Goal: Task Accomplishment & Management: Manage account settings

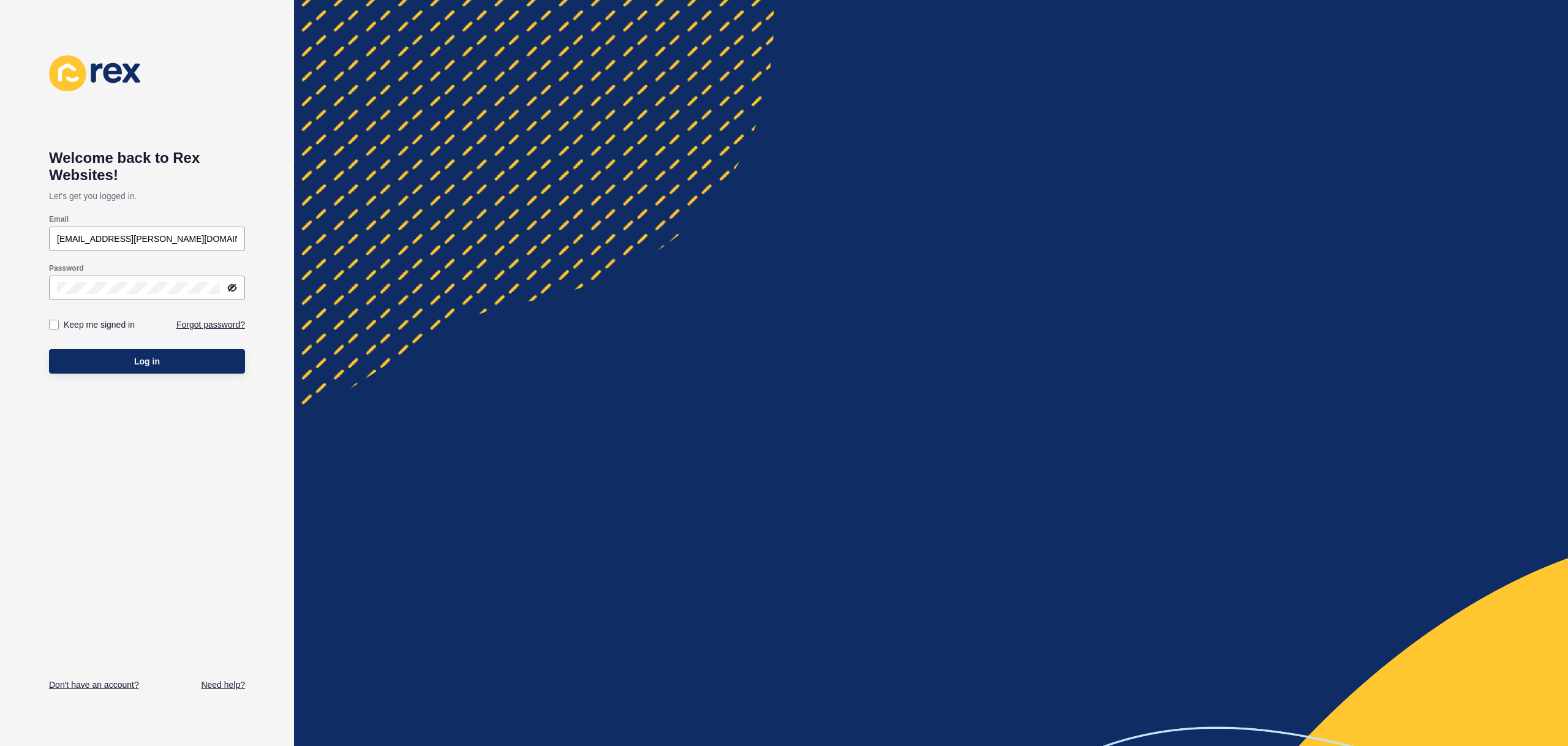
click at [526, 149] on div at bounding box center [931, 373] width 1274 height 746
click at [616, 282] on div at bounding box center [931, 373] width 1274 height 746
click at [909, 219] on div at bounding box center [931, 373] width 1274 height 746
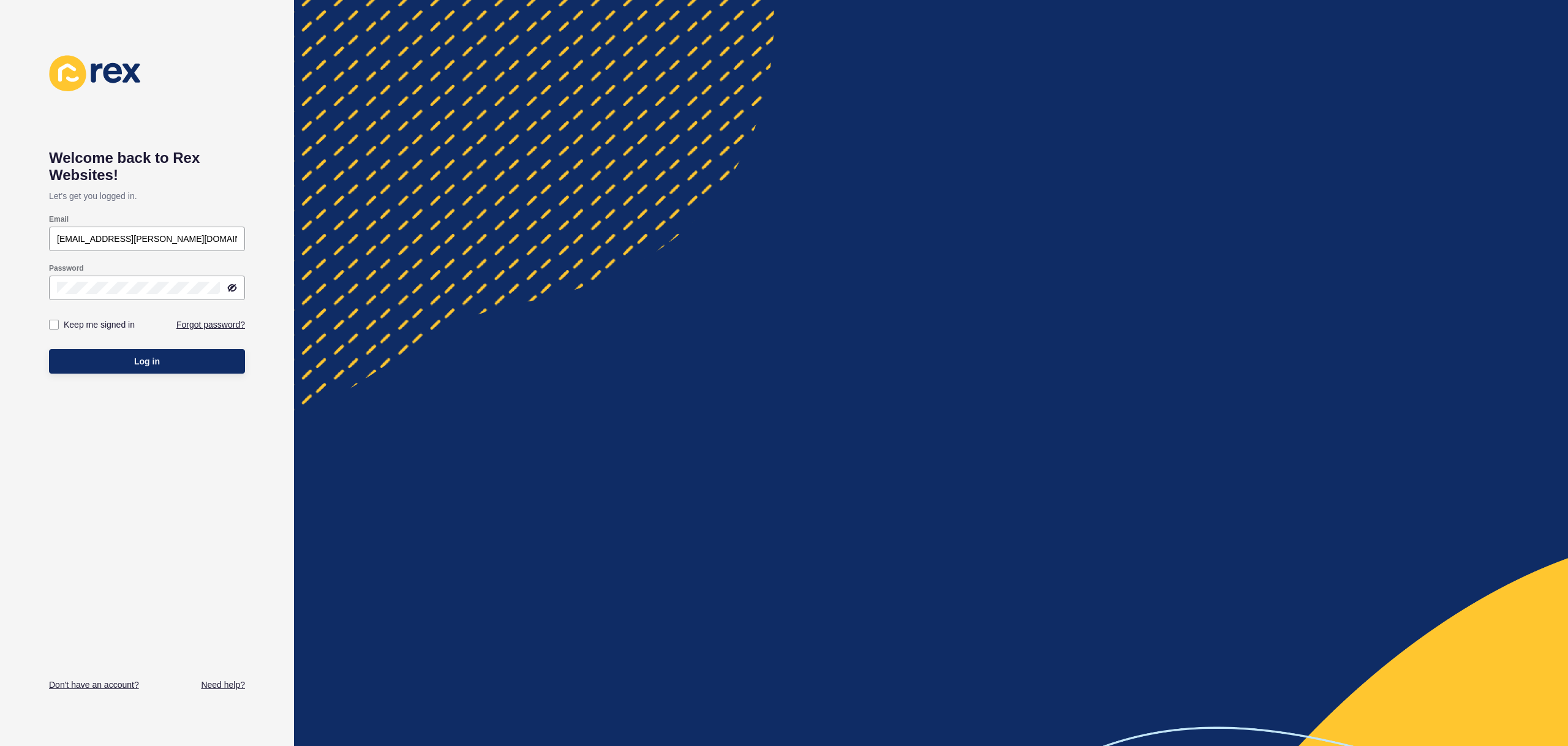
click at [909, 219] on div at bounding box center [931, 373] width 1274 height 746
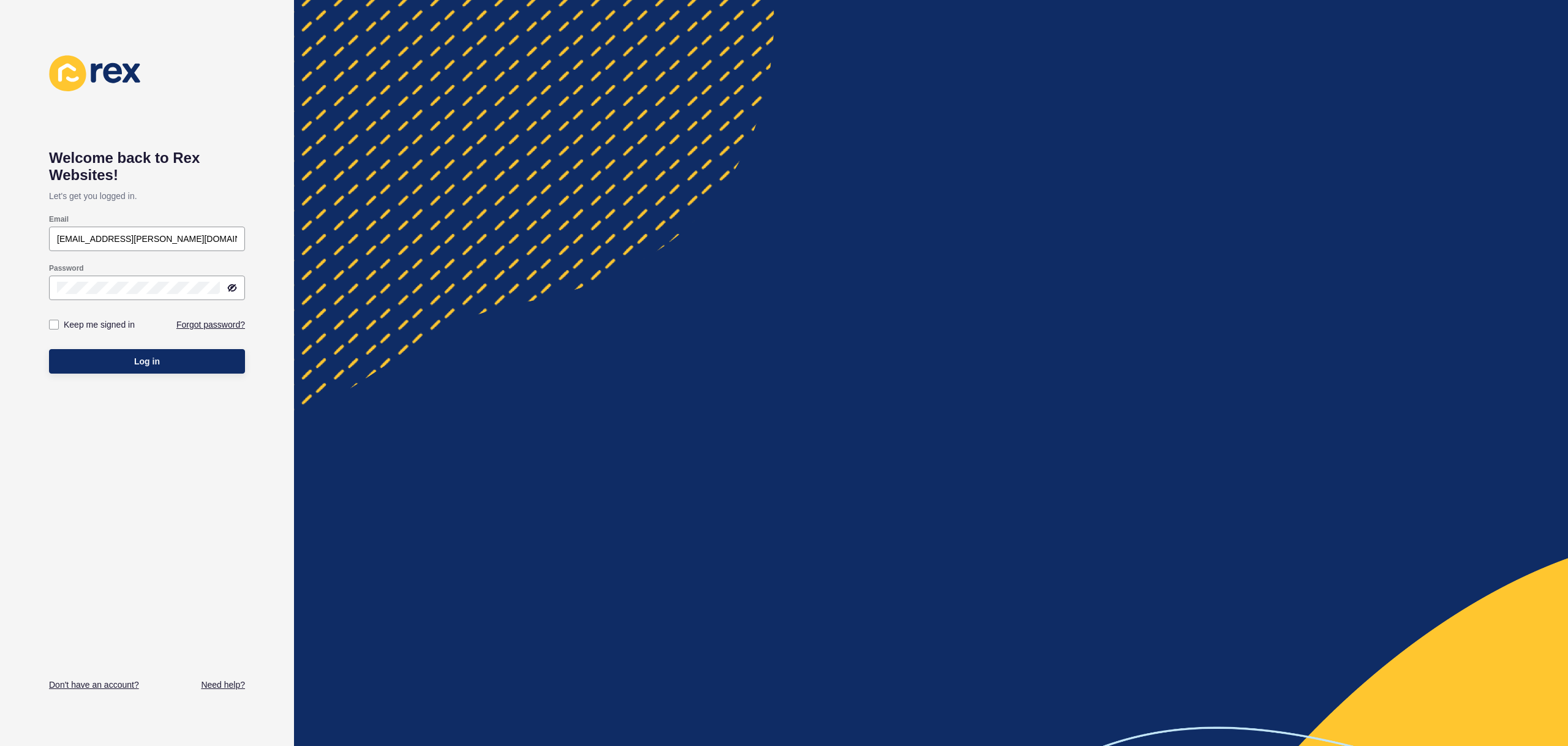
click at [909, 219] on div at bounding box center [931, 373] width 1274 height 746
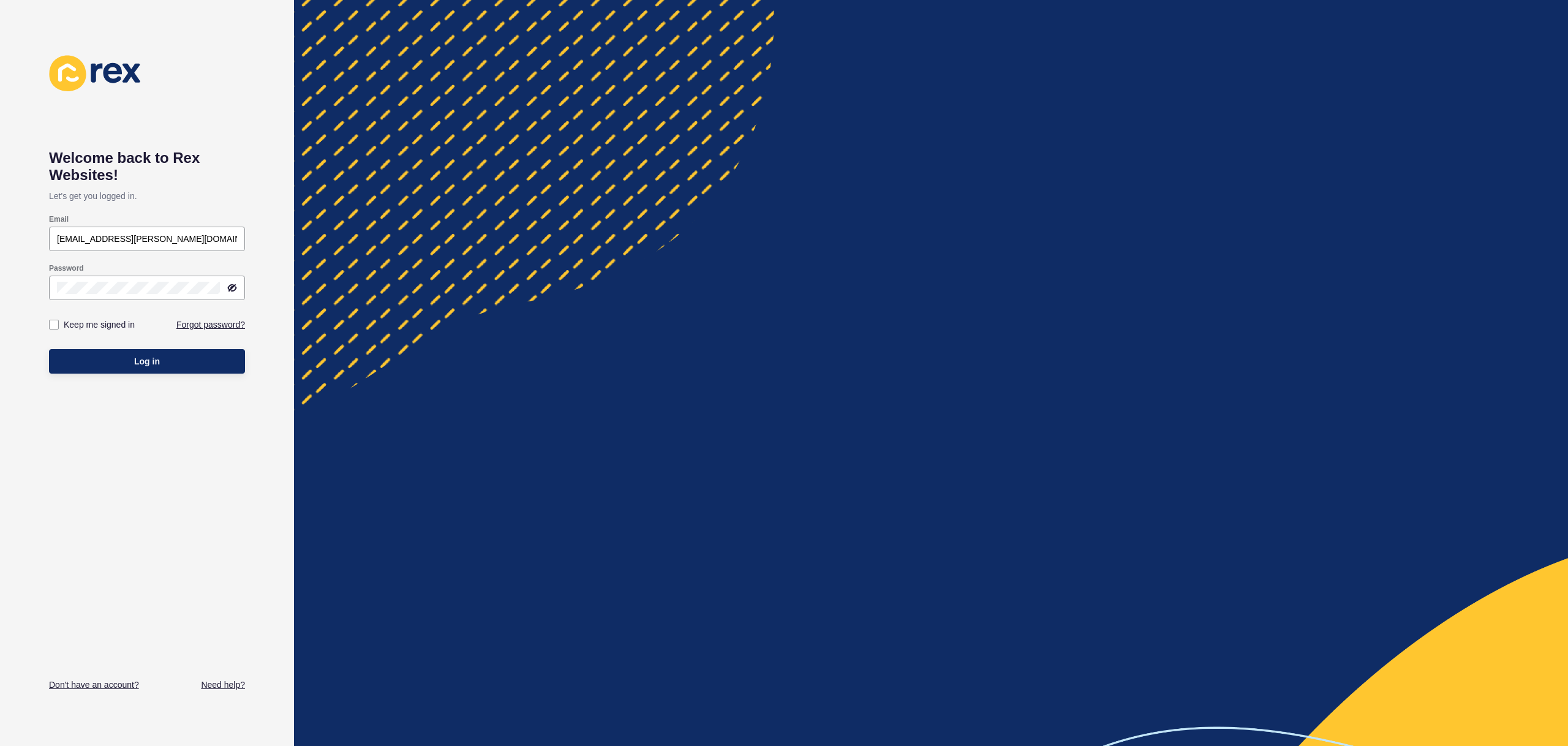
click at [909, 219] on div at bounding box center [931, 373] width 1274 height 746
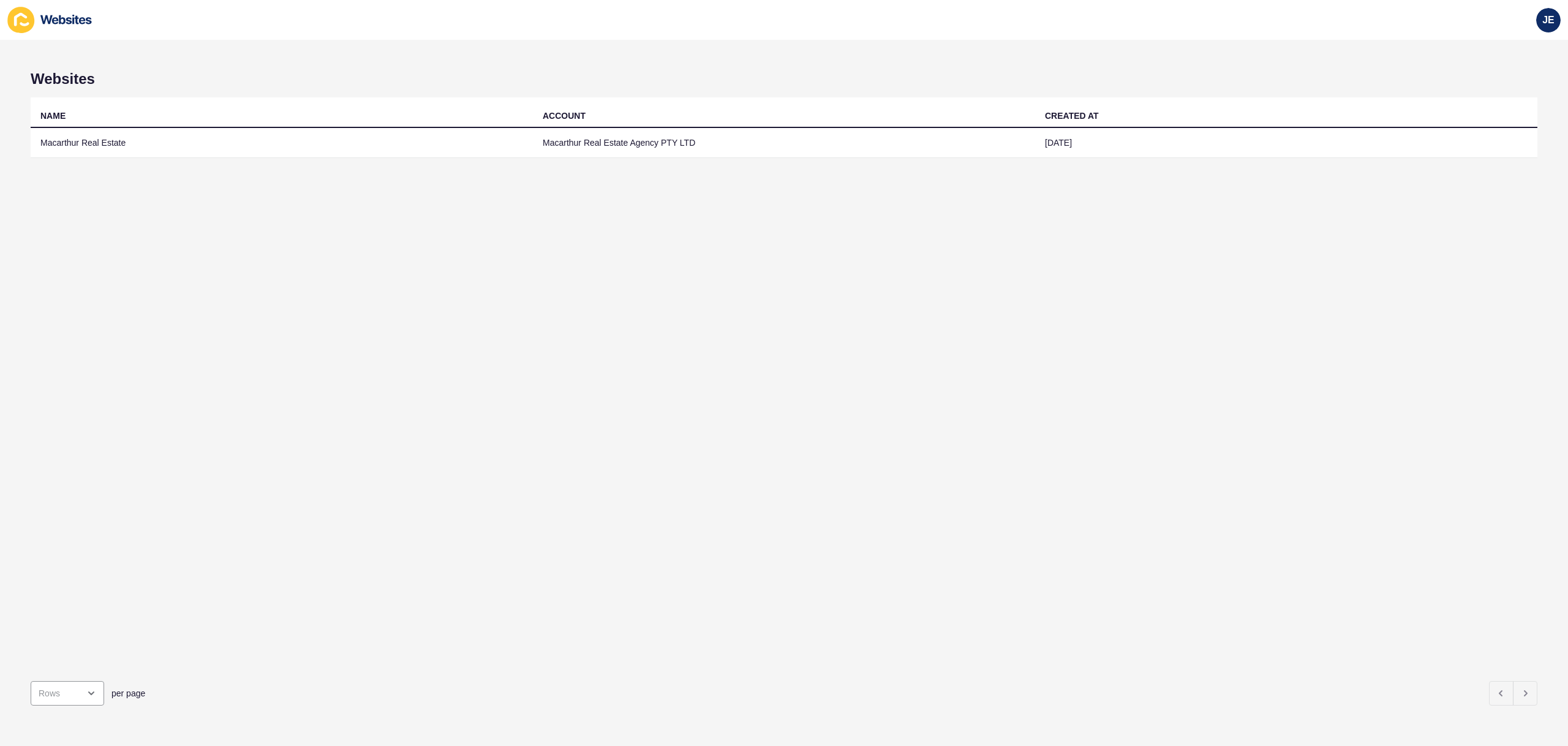
click at [785, 147] on td "Macarthur Real Estate Agency PTY LTD" at bounding box center [784, 143] width 502 height 30
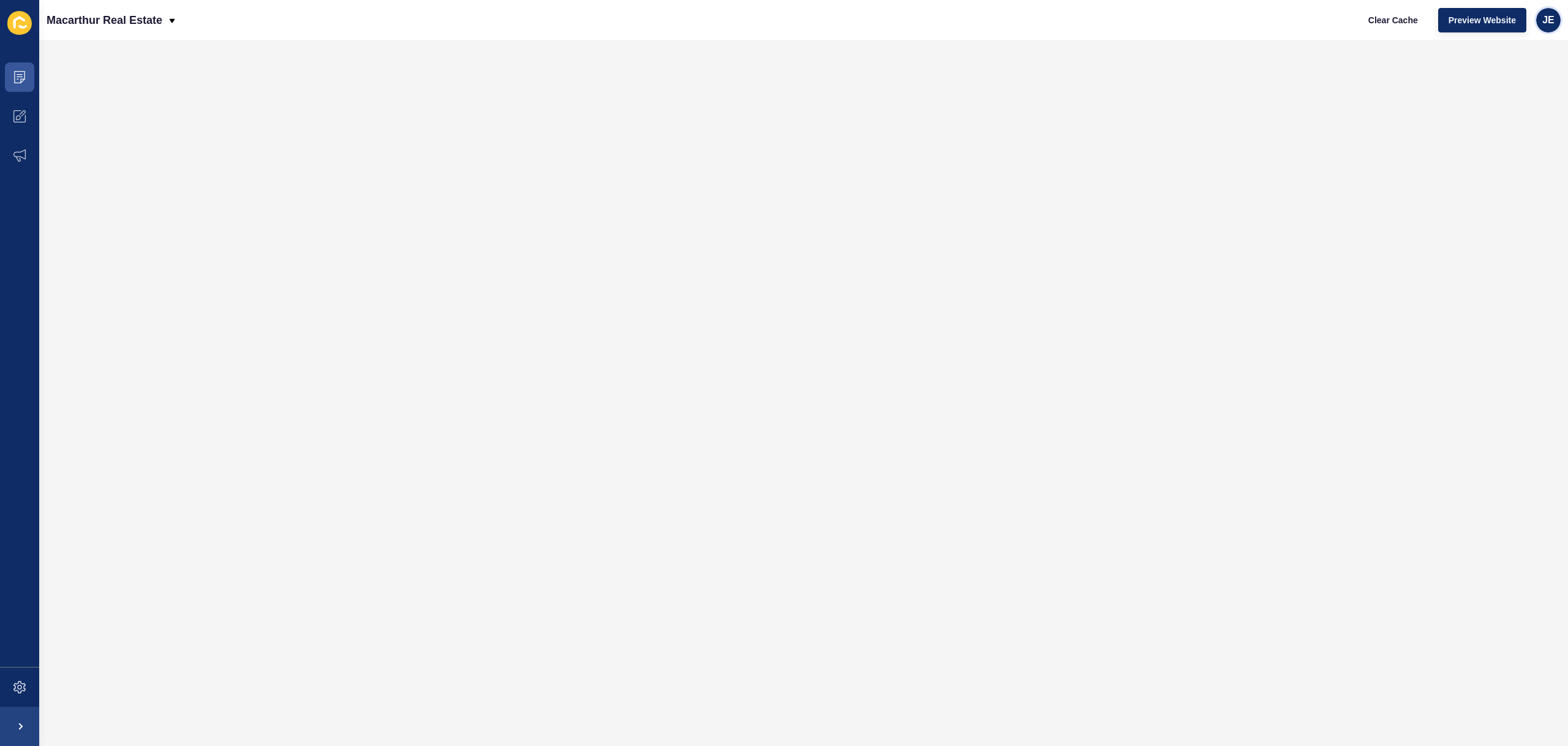
click at [1543, 20] on span "JE" at bounding box center [1548, 20] width 12 height 12
click at [1515, 111] on link "Logout" at bounding box center [1520, 102] width 90 height 27
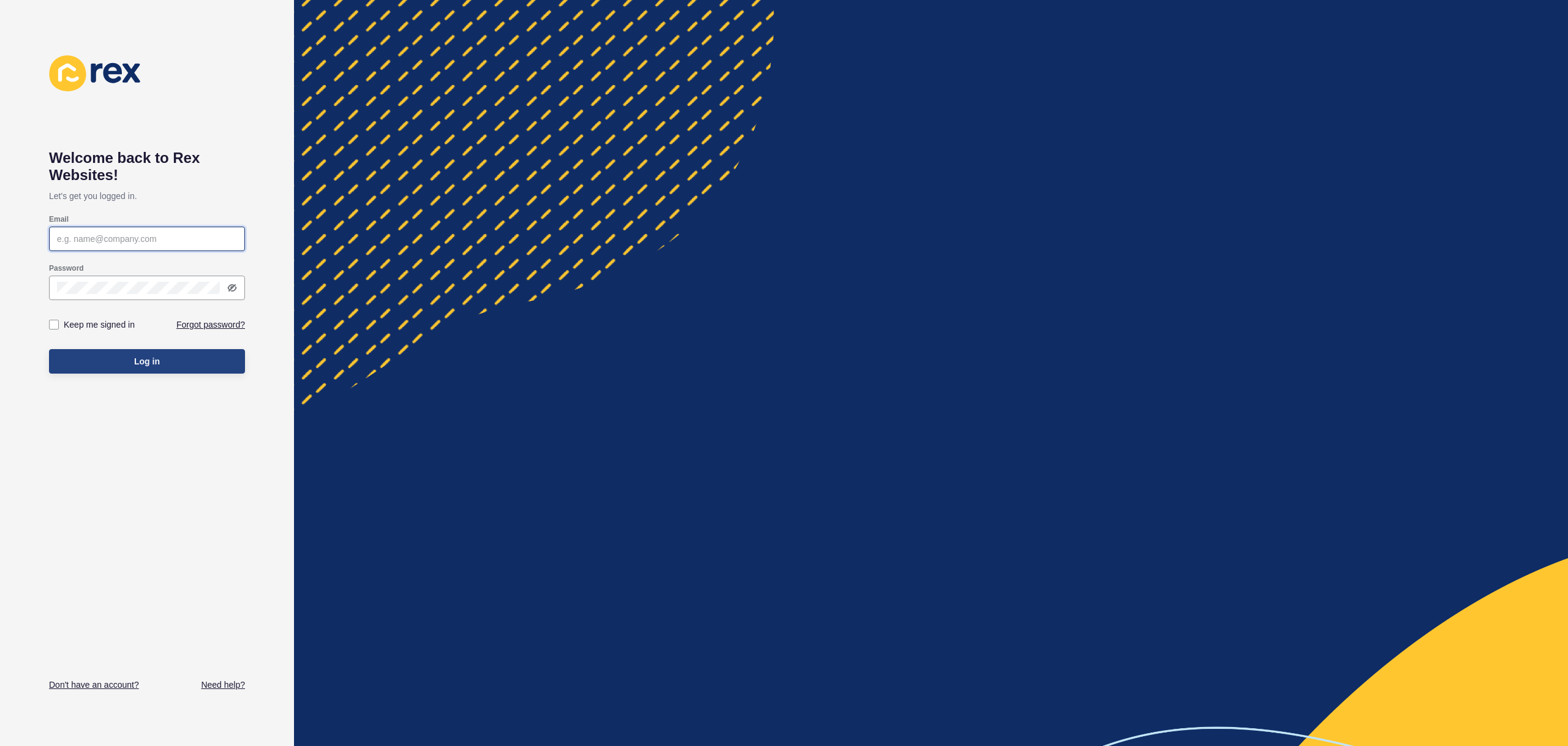
type input "[EMAIL_ADDRESS][PERSON_NAME][DOMAIN_NAME]"
click at [188, 369] on button "Log in" at bounding box center [147, 361] width 196 height 25
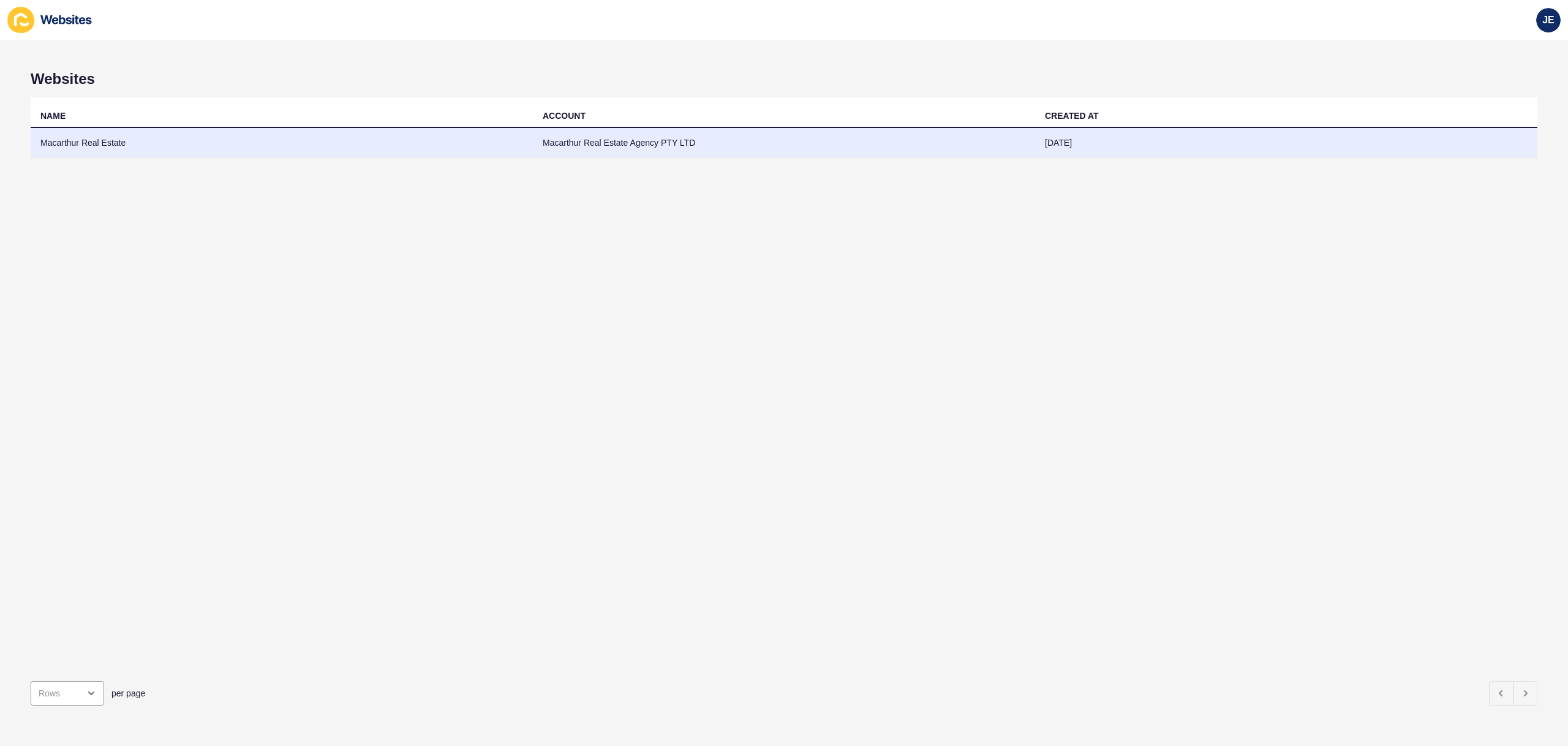
click at [353, 137] on td "Macarthur Real Estate" at bounding box center [282, 143] width 502 height 30
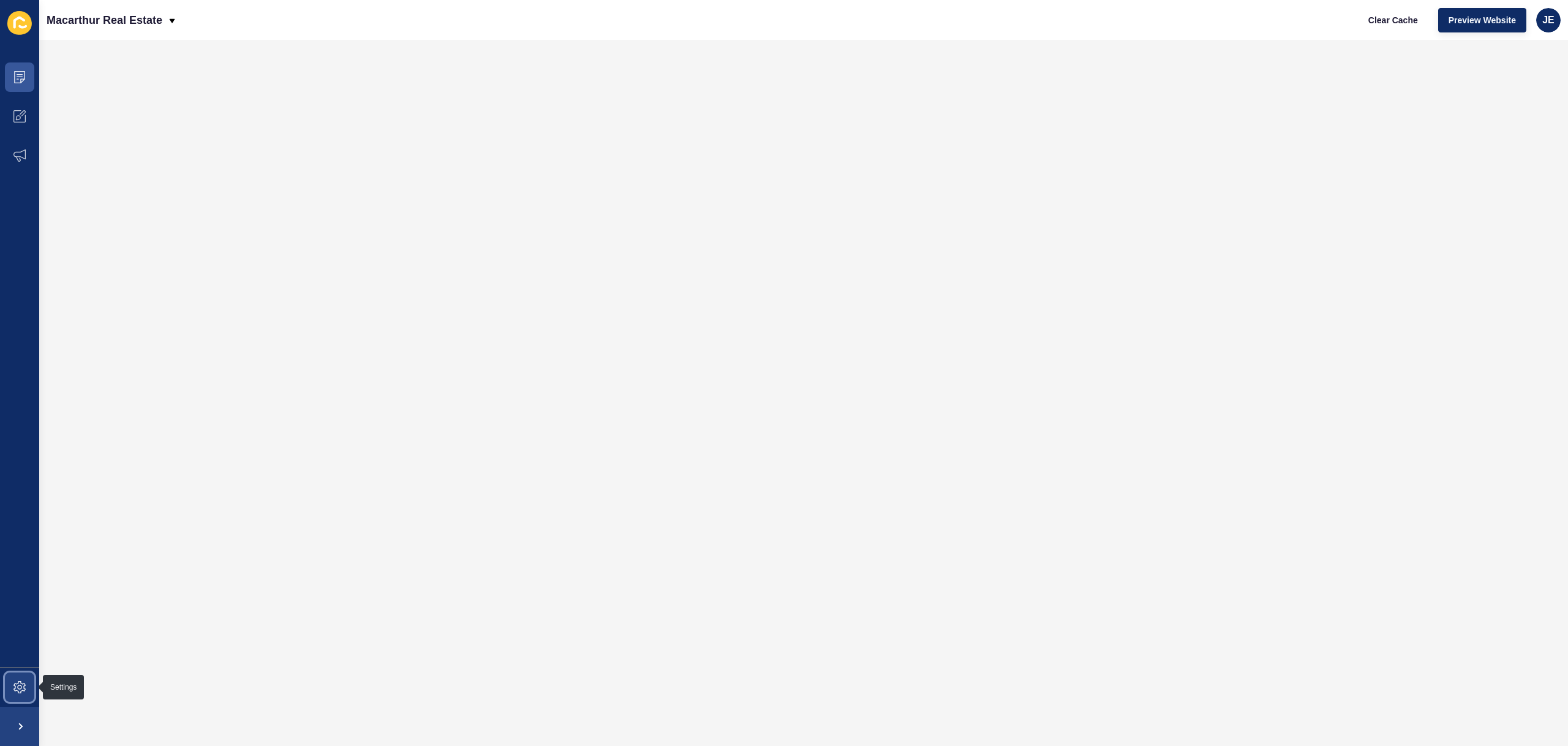
click at [5, 695] on span at bounding box center [20, 687] width 39 height 39
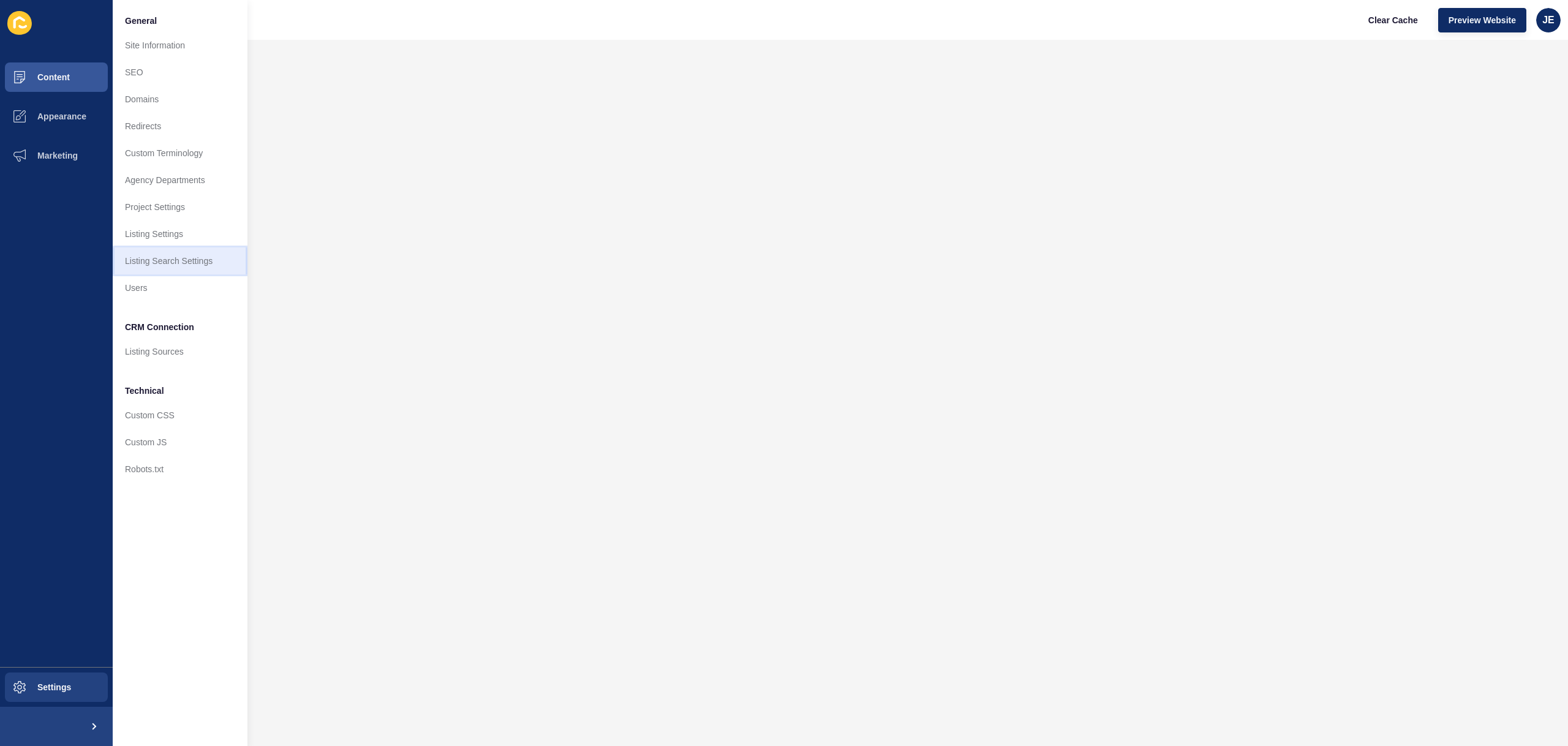
click at [176, 262] on link "Listing Search Settings" at bounding box center [180, 261] width 135 height 27
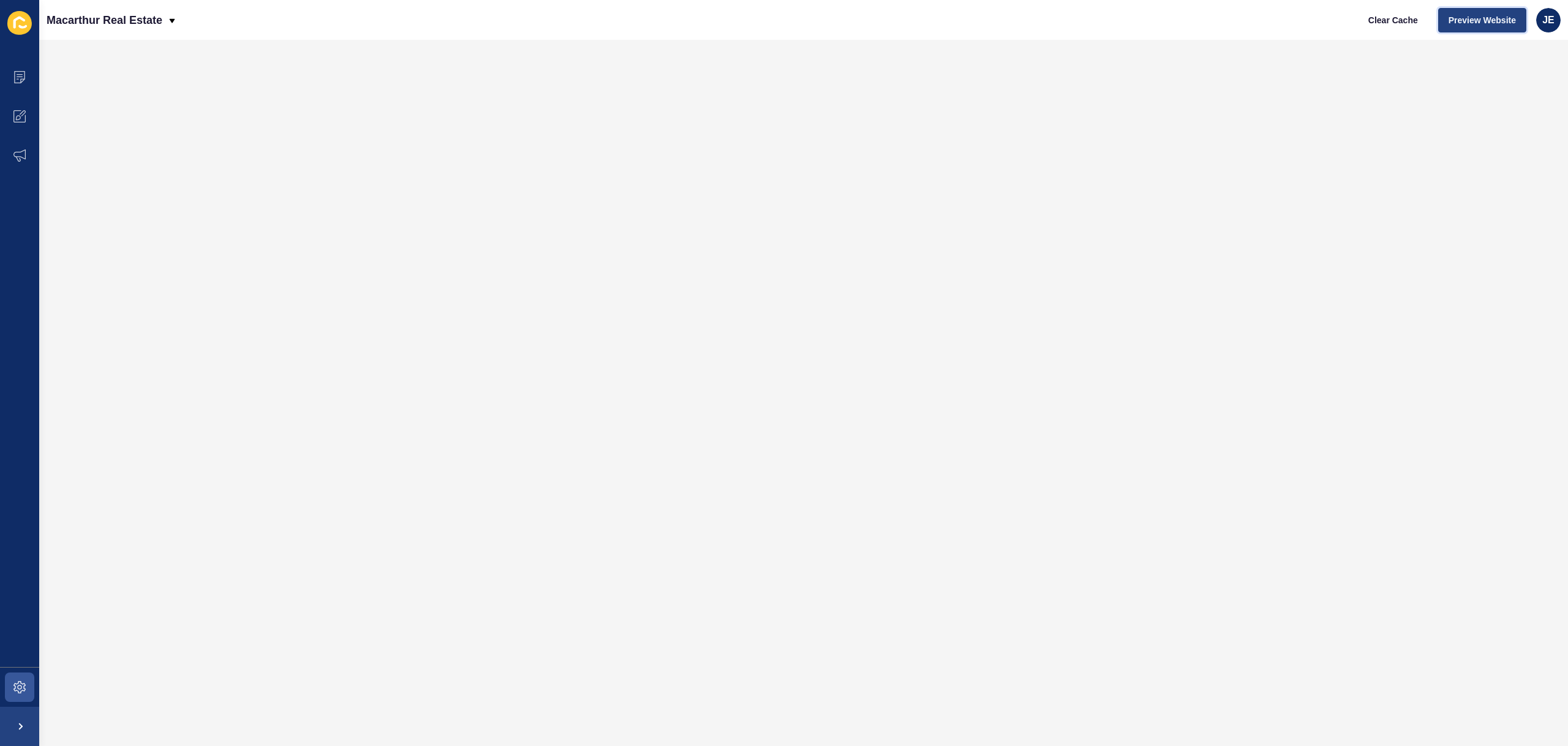
click at [1471, 15] on span "Preview Website" at bounding box center [1482, 20] width 67 height 12
click at [18, 686] on icon at bounding box center [19, 687] width 5 height 5
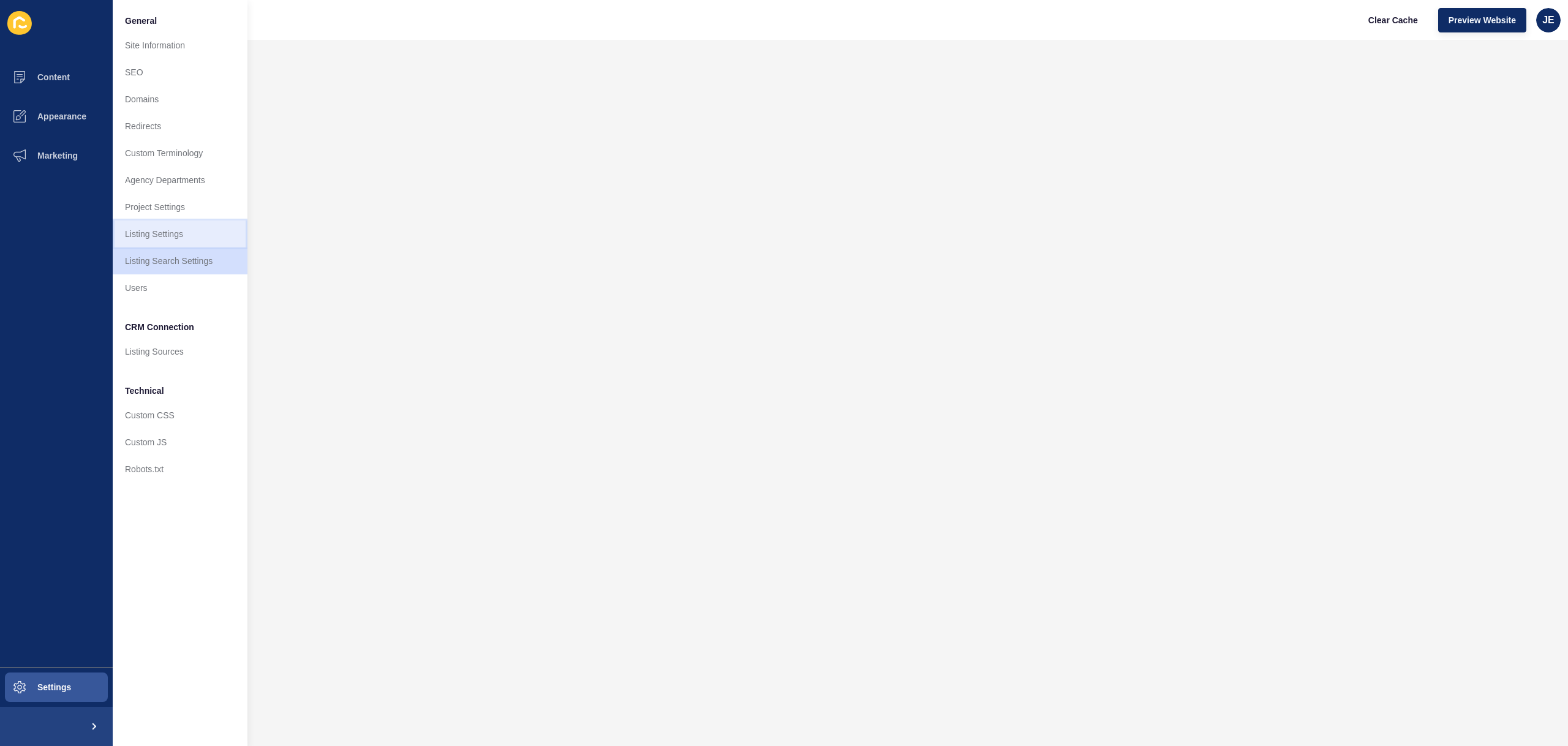
click at [140, 229] on link "Listing Settings" at bounding box center [180, 233] width 135 height 27
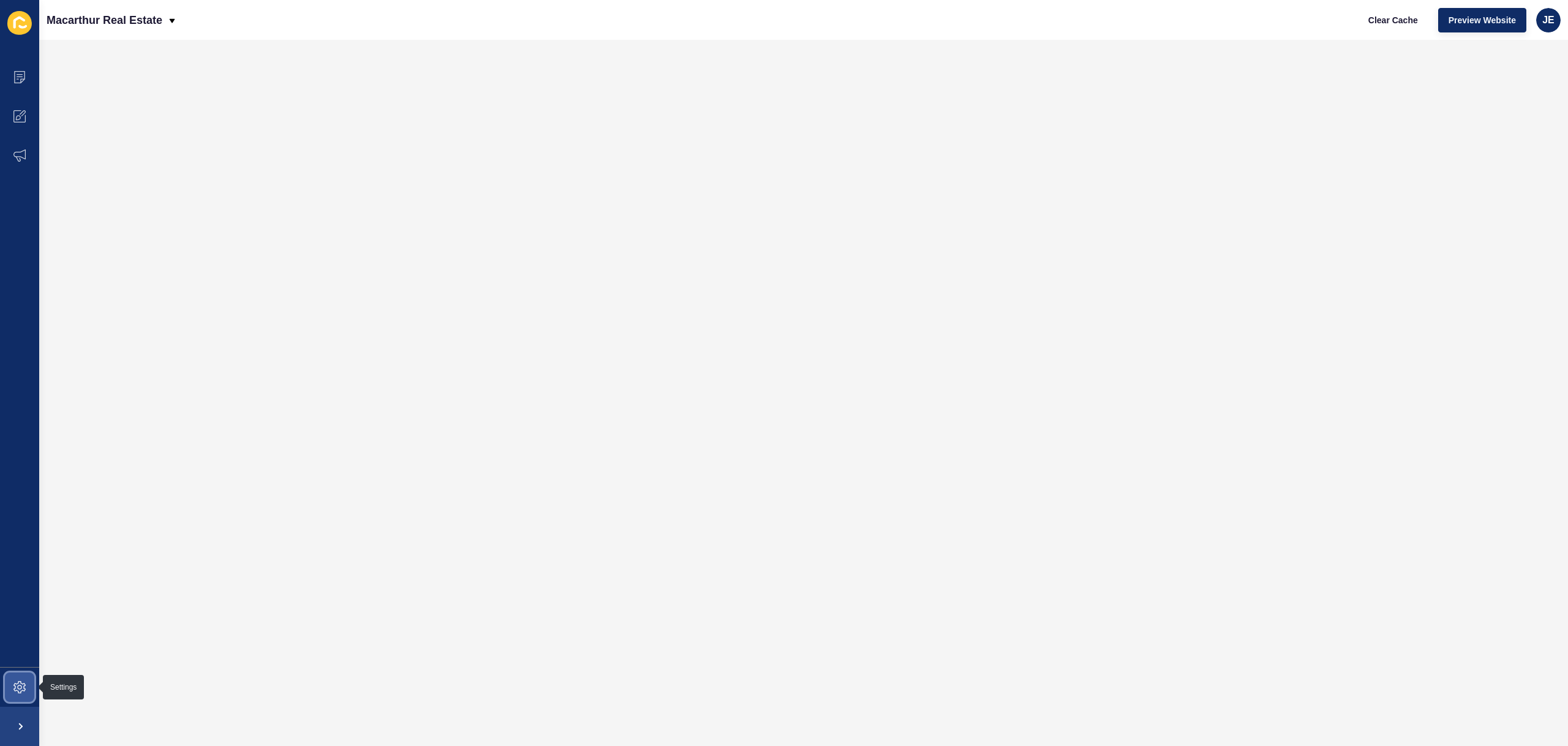
click at [7, 689] on span at bounding box center [20, 687] width 39 height 39
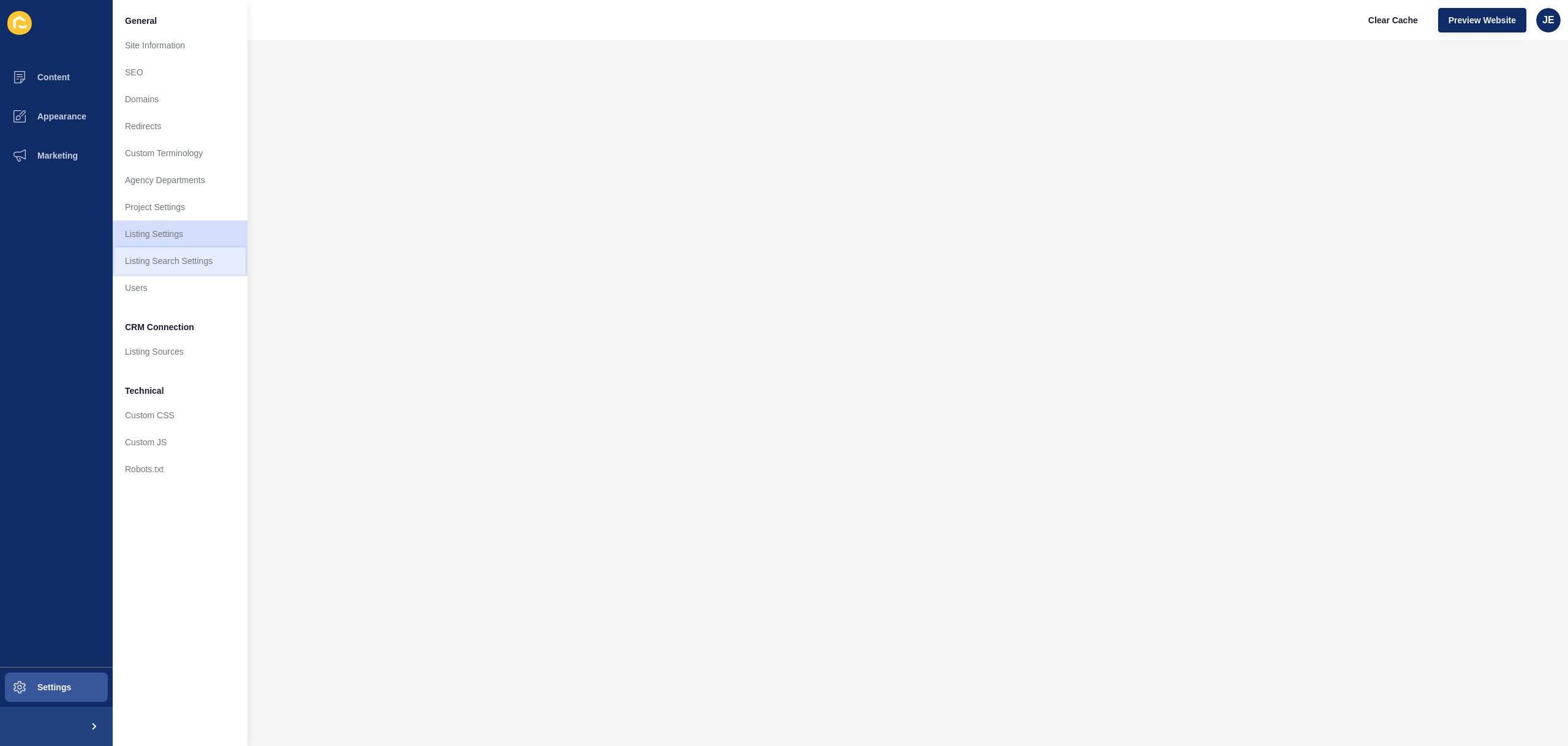
click at [170, 266] on link "Listing Search Settings" at bounding box center [180, 261] width 135 height 27
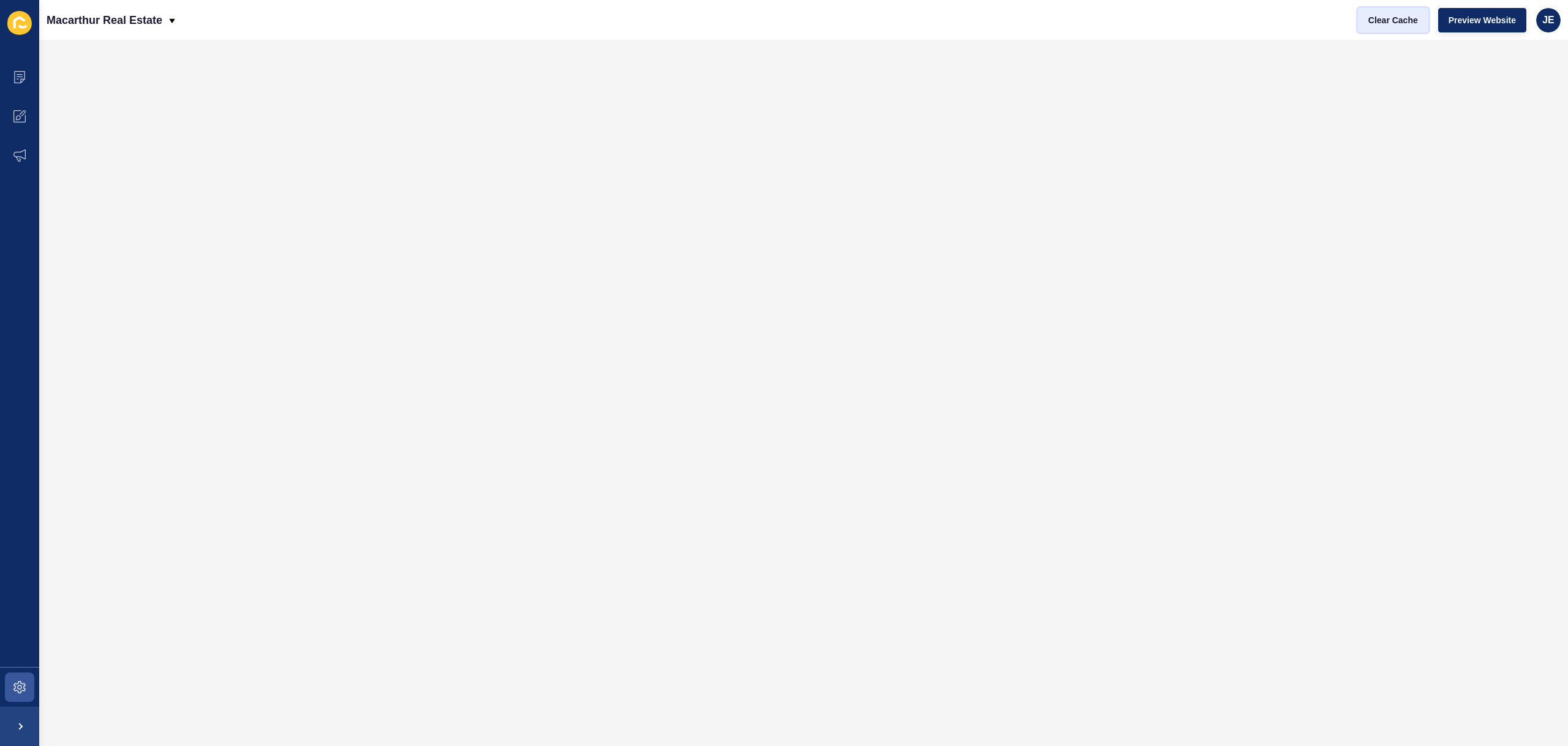
click at [1391, 18] on span "Clear Cache" at bounding box center [1393, 20] width 50 height 12
click at [1476, 24] on span "Preview Website" at bounding box center [1482, 20] width 67 height 12
click at [1543, 36] on div "Clear Cache Preview Website JE" at bounding box center [1459, 20] width 212 height 34
click at [1547, 27] on div "JE" at bounding box center [1548, 20] width 25 height 25
click at [1520, 103] on link "Logout" at bounding box center [1520, 102] width 90 height 27
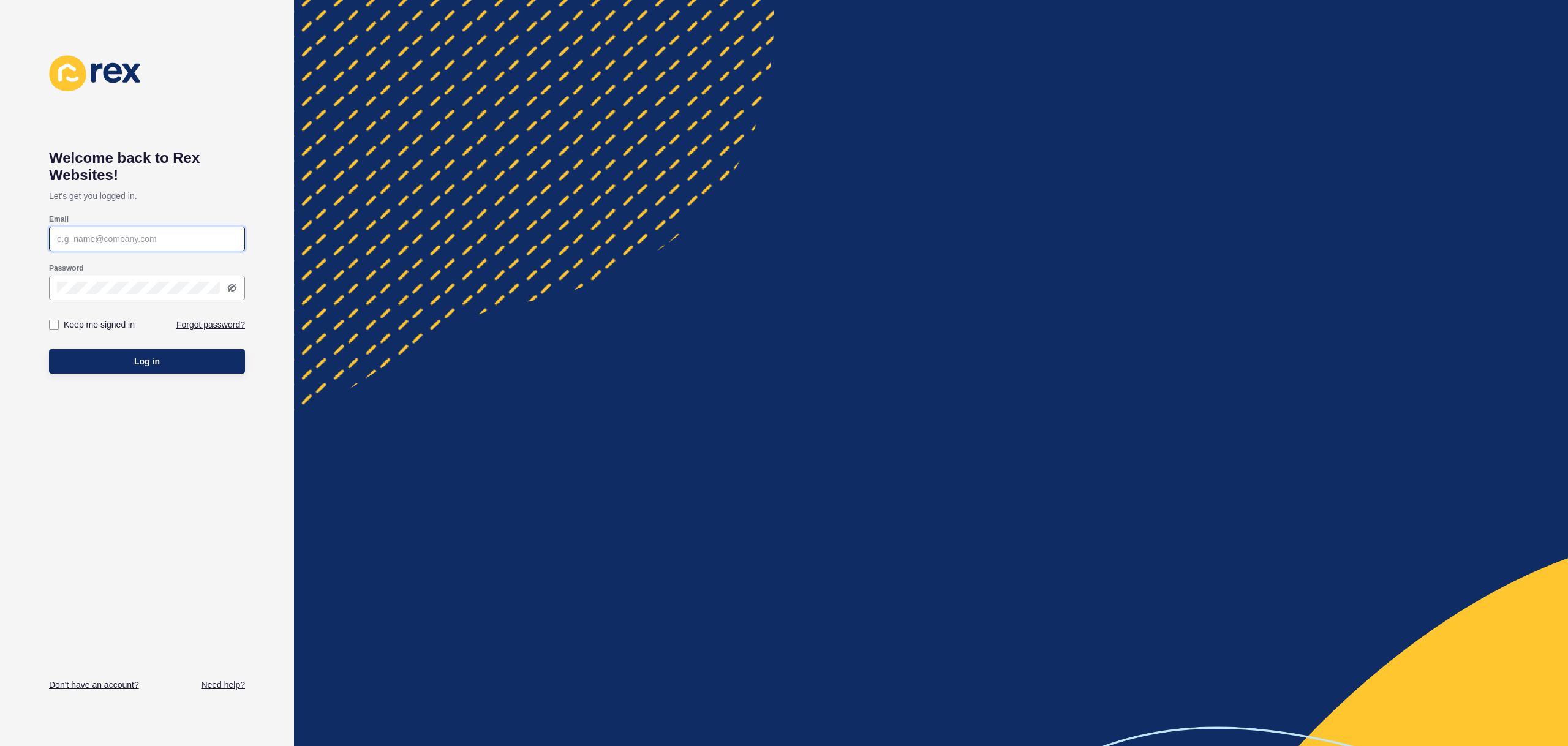
type input "[EMAIL_ADDRESS][PERSON_NAME][DOMAIN_NAME]"
click at [189, 353] on button "Log in" at bounding box center [147, 361] width 196 height 25
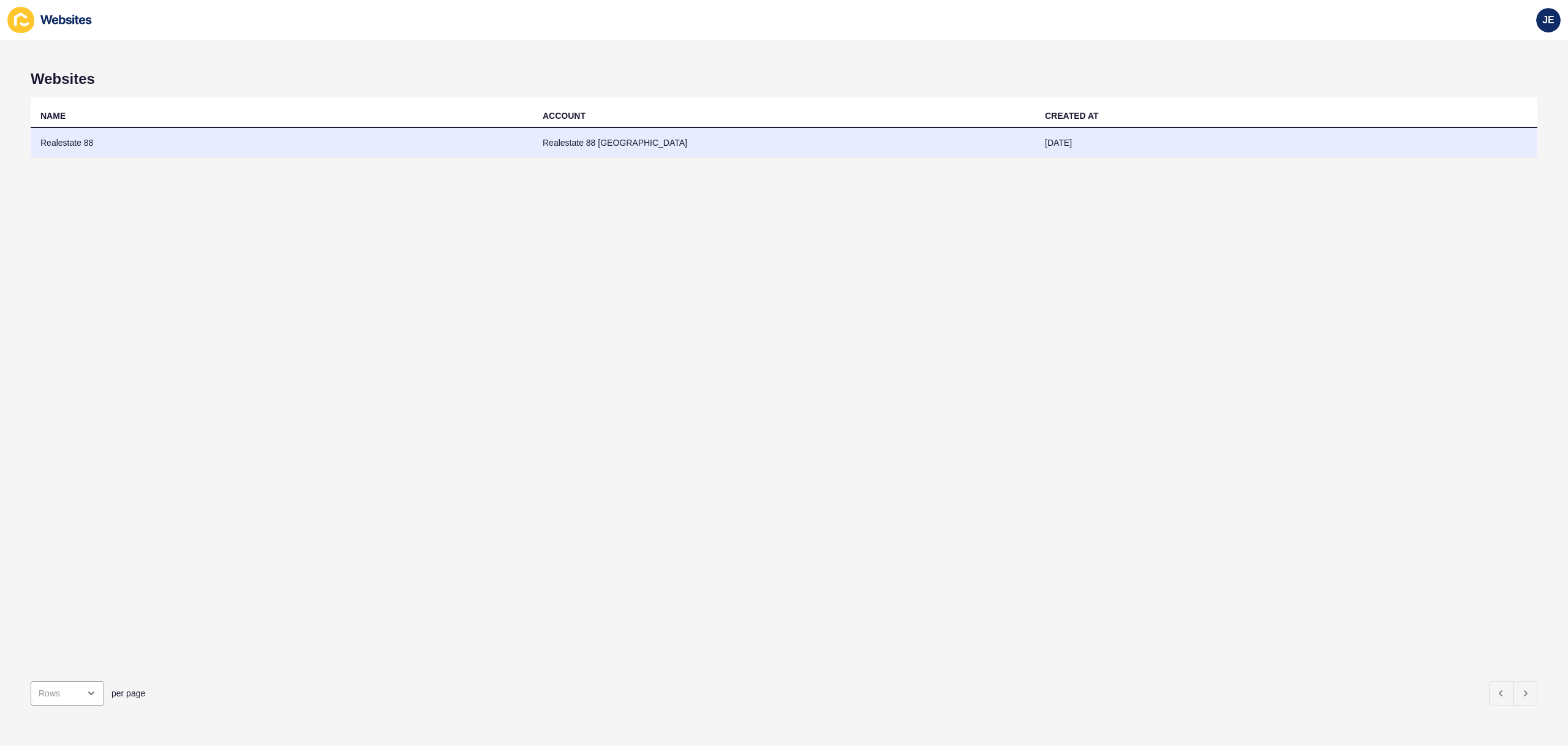
click at [623, 153] on td "Realestate 88 East Perth" at bounding box center [784, 143] width 502 height 30
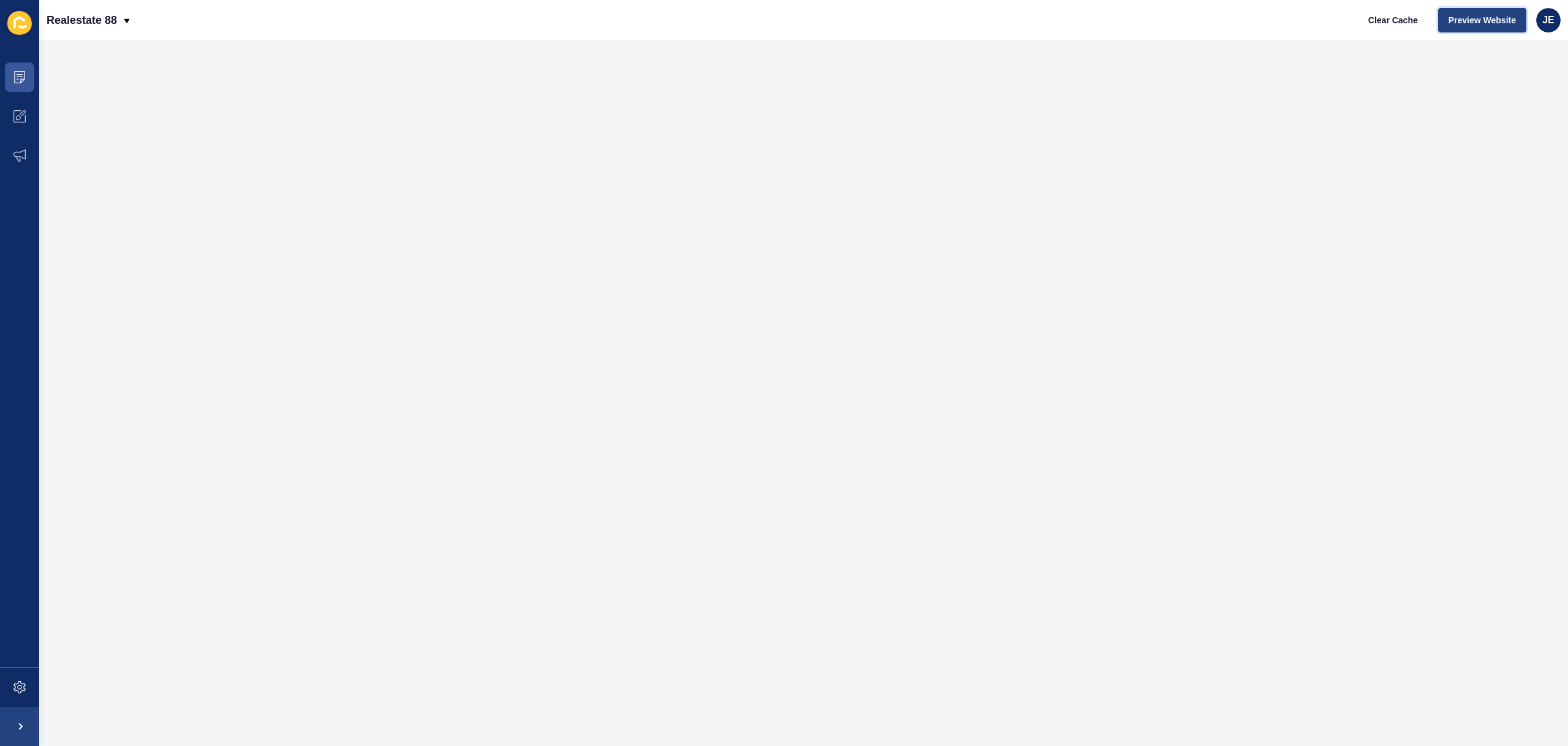
click at [1470, 27] on button "Preview Website" at bounding box center [1482, 20] width 88 height 25
click at [22, 107] on span at bounding box center [20, 116] width 39 height 39
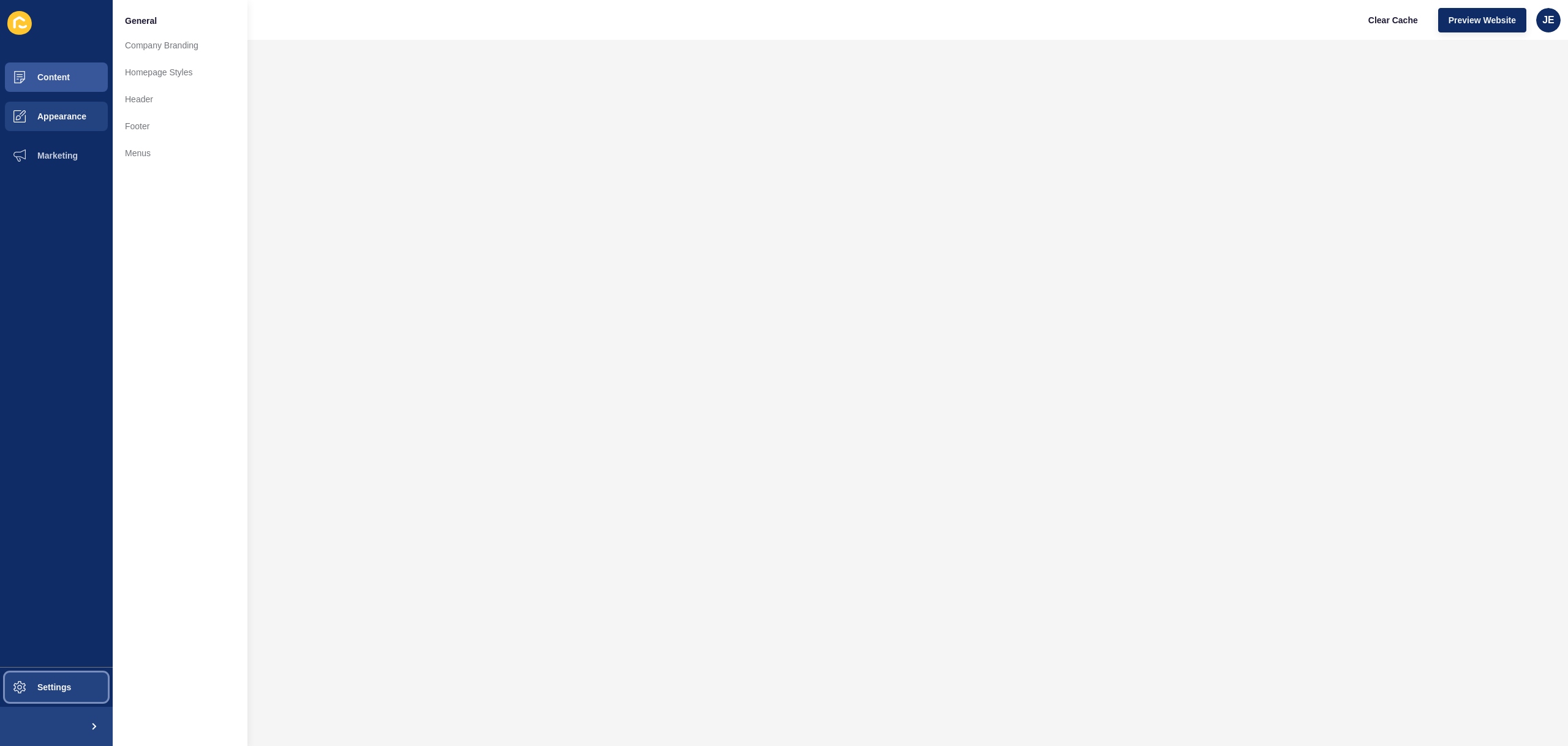
click at [51, 675] on button "Settings" at bounding box center [56, 687] width 113 height 39
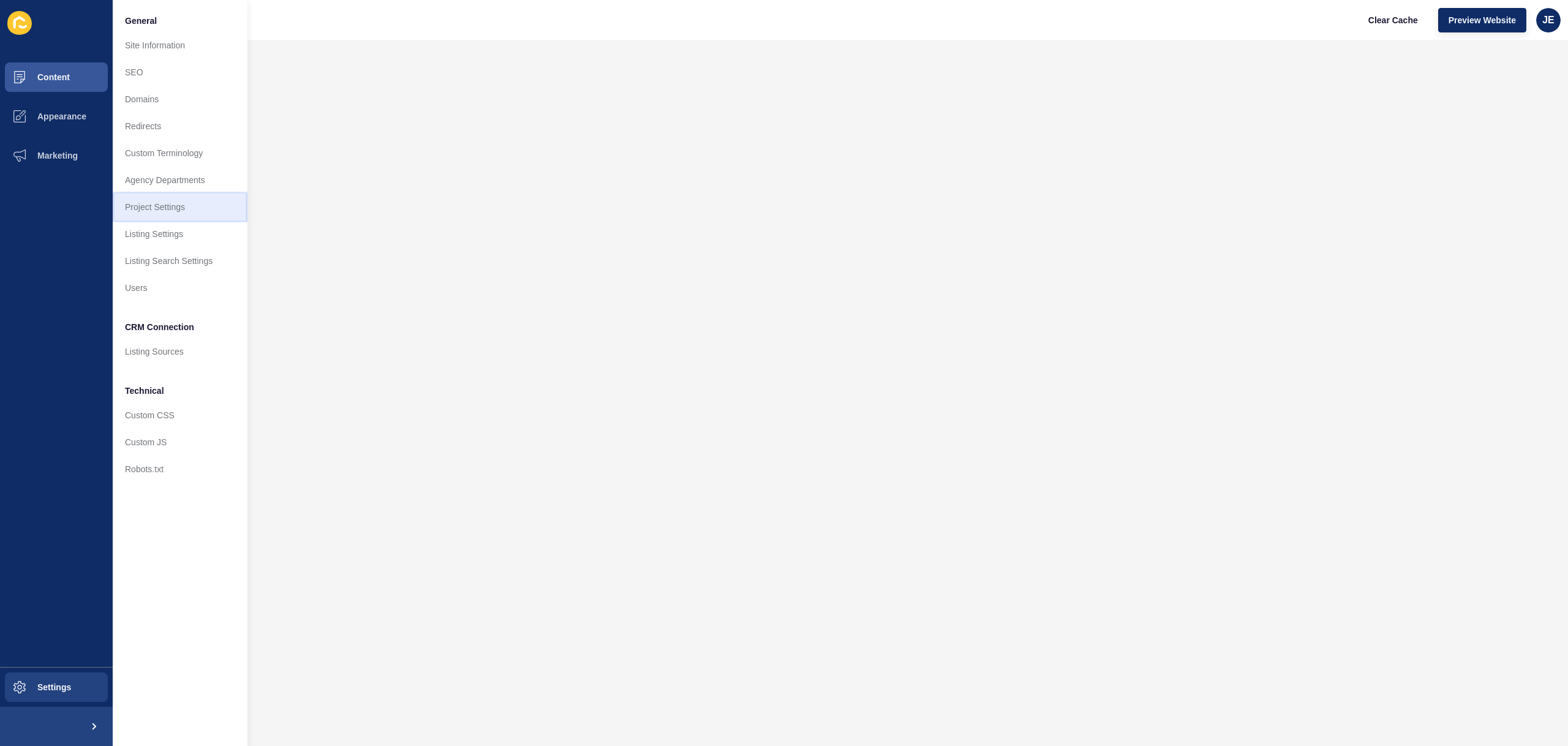
click at [177, 213] on link "Project Settings" at bounding box center [180, 207] width 135 height 27
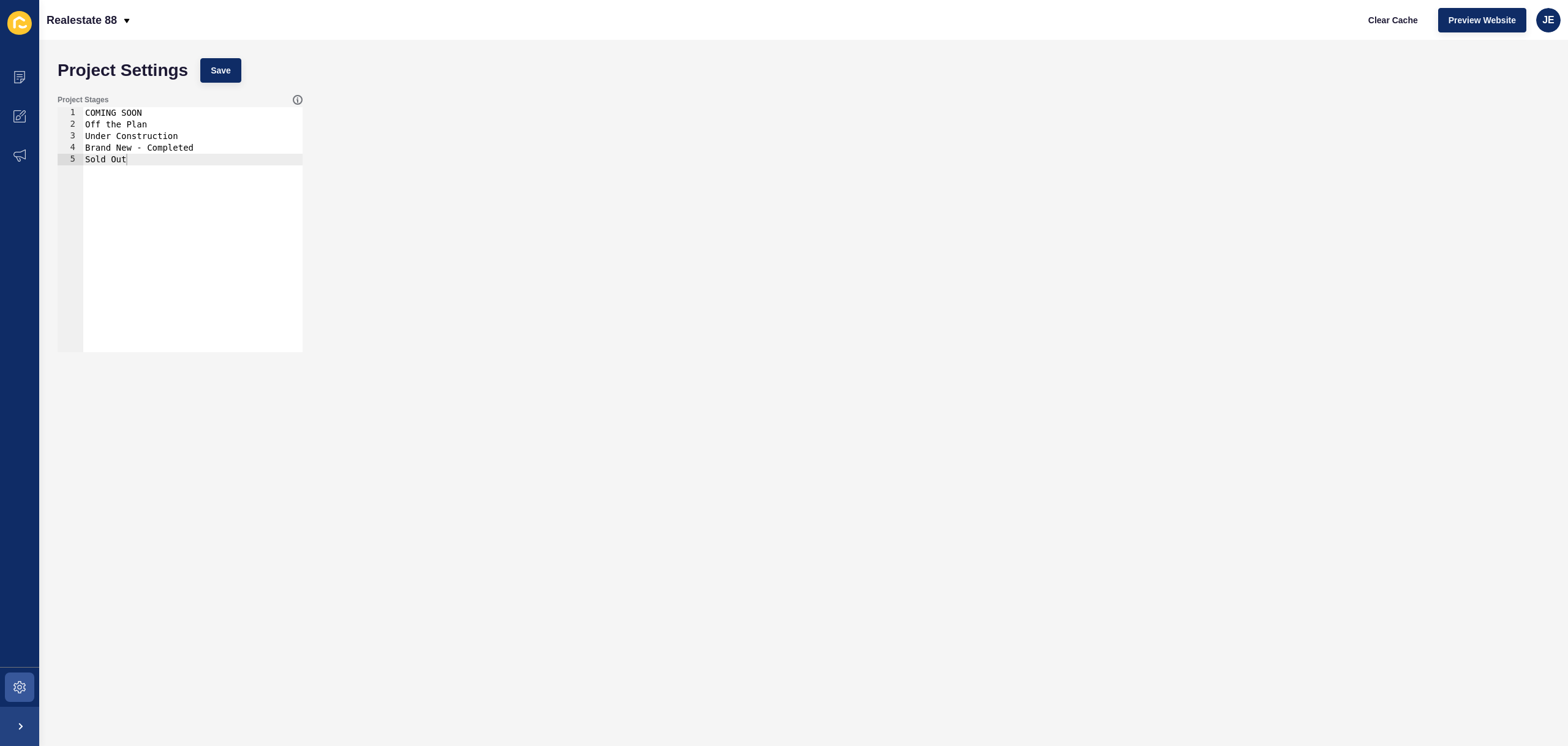
click at [505, 219] on div "Project Stages 1 2 3 4 5 COMING SOON Off the Plan Under Construction Brand New …" at bounding box center [804, 224] width 1505 height 269
click at [299, 99] on icon at bounding box center [298, 100] width 10 height 10
click at [12, 691] on span at bounding box center [20, 687] width 39 height 39
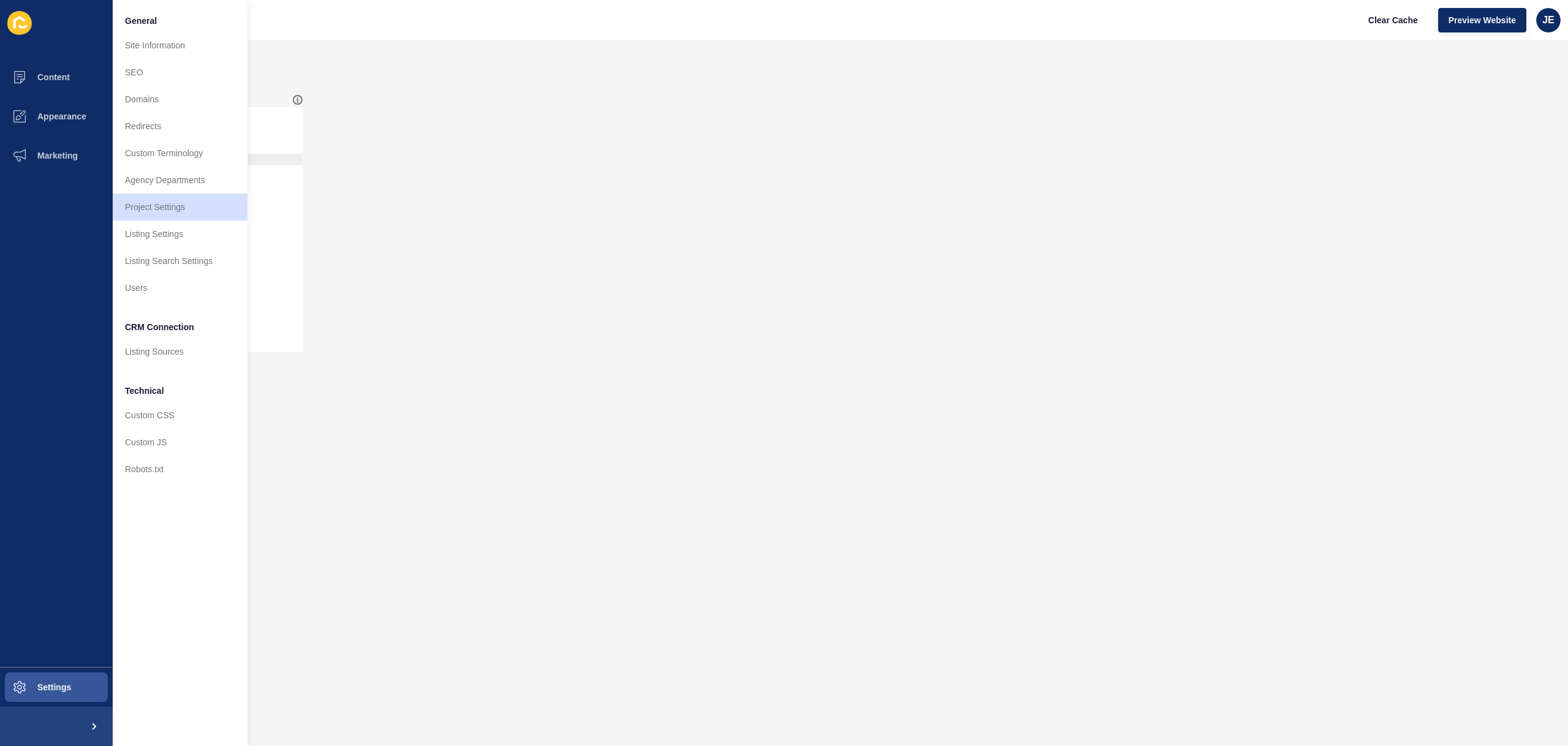
click at [759, 163] on div "Project Stages 1 2 3 4 5 COMING SOON Off the Plan Under Construction Brand New …" at bounding box center [804, 224] width 1505 height 269
